Goal: Information Seeking & Learning: Learn about a topic

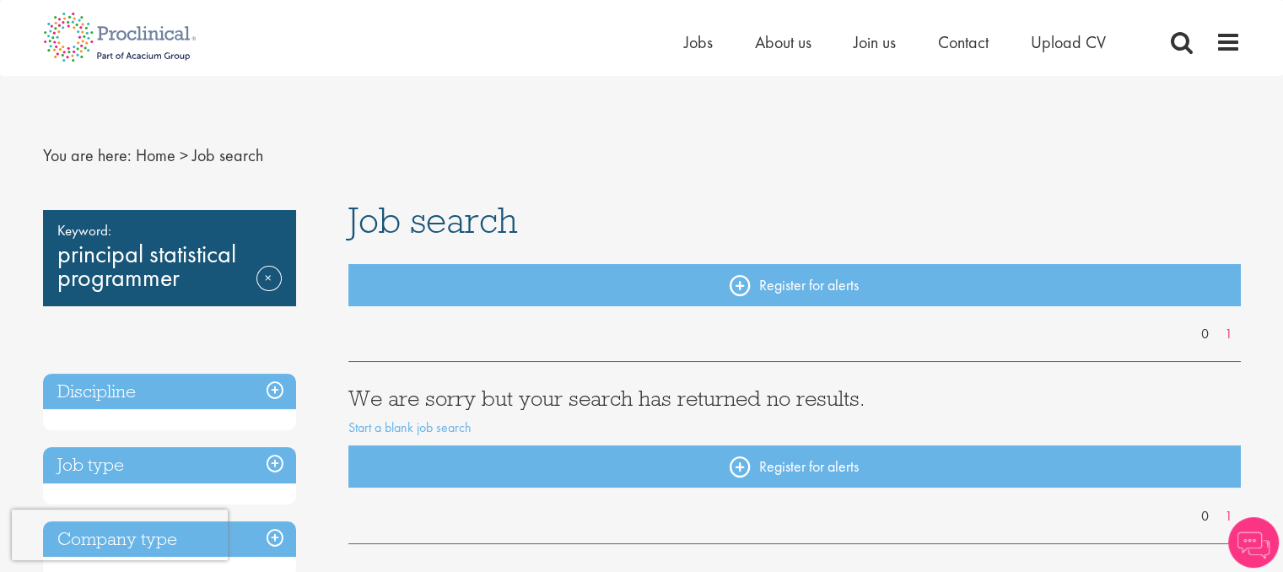
scroll to position [9, 0]
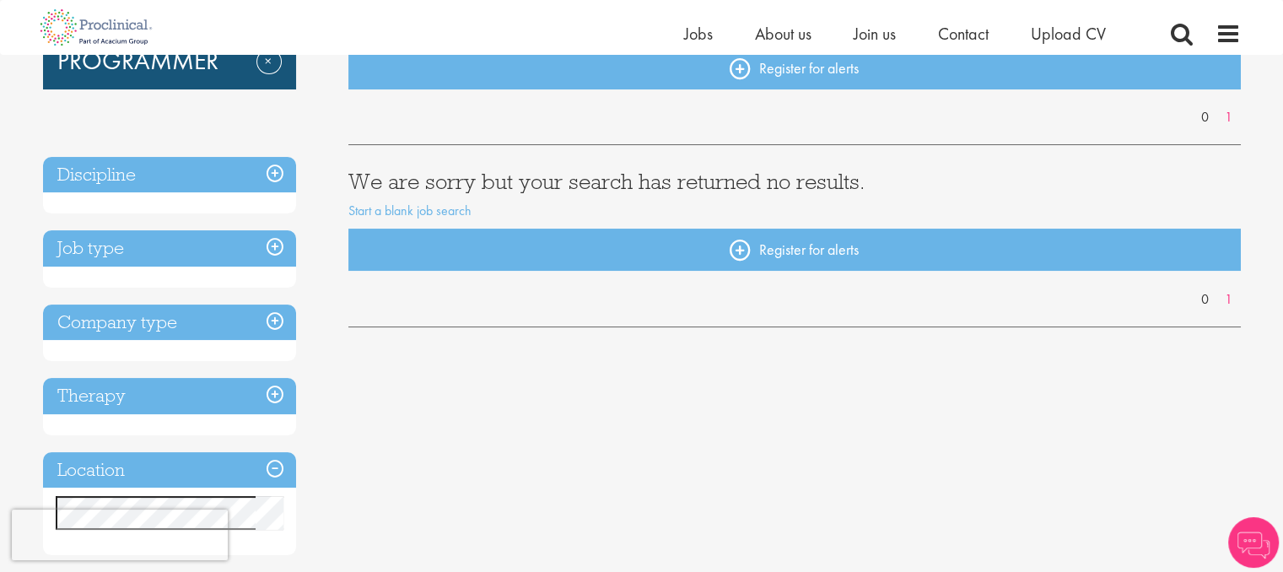
scroll to position [199, 0]
